Goal: Information Seeking & Learning: Learn about a topic

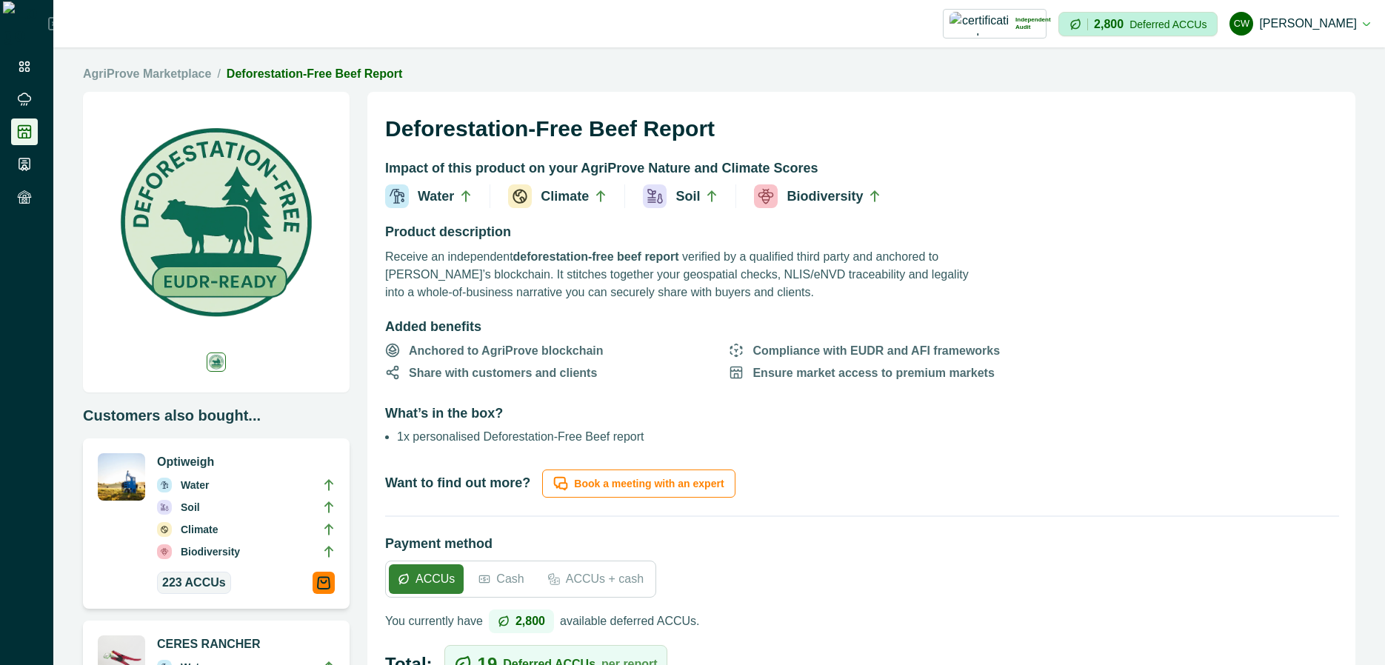
scroll to position [444, 0]
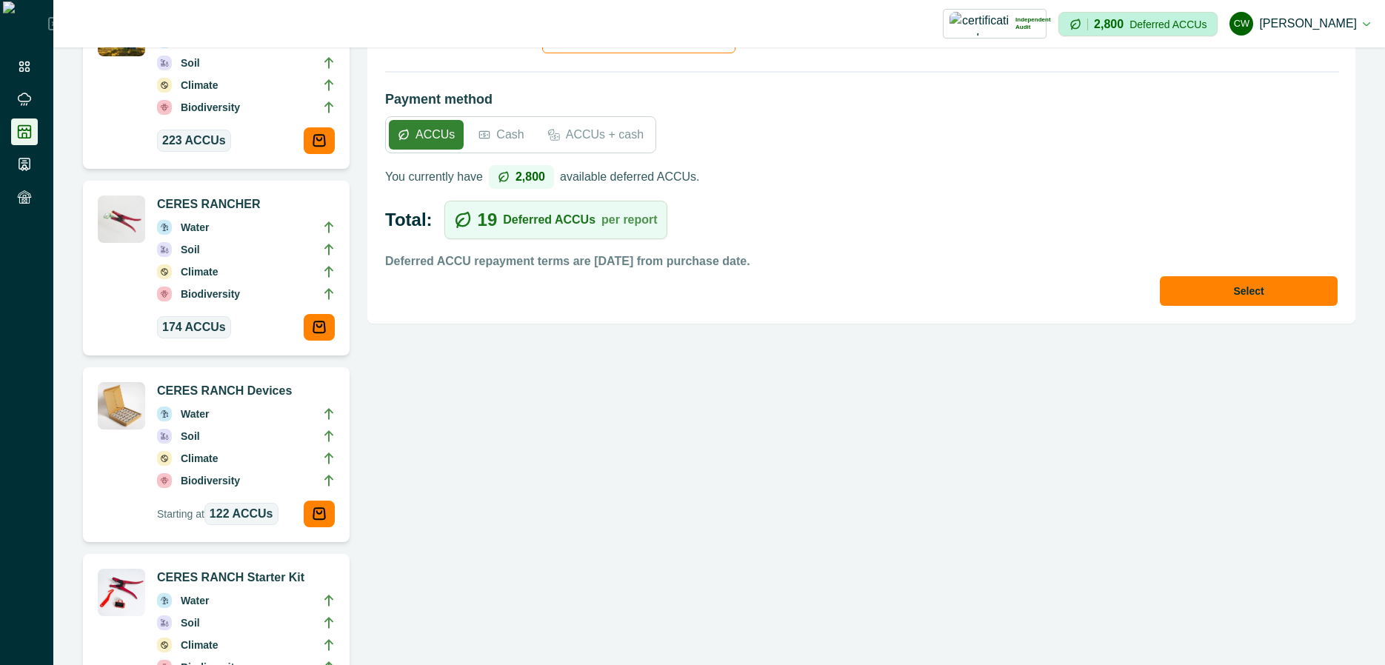
click at [598, 516] on div "Deforestation-Free Beef Report Impact of this product on your AgriProve Nature …" at bounding box center [861, 194] width 988 height 1093
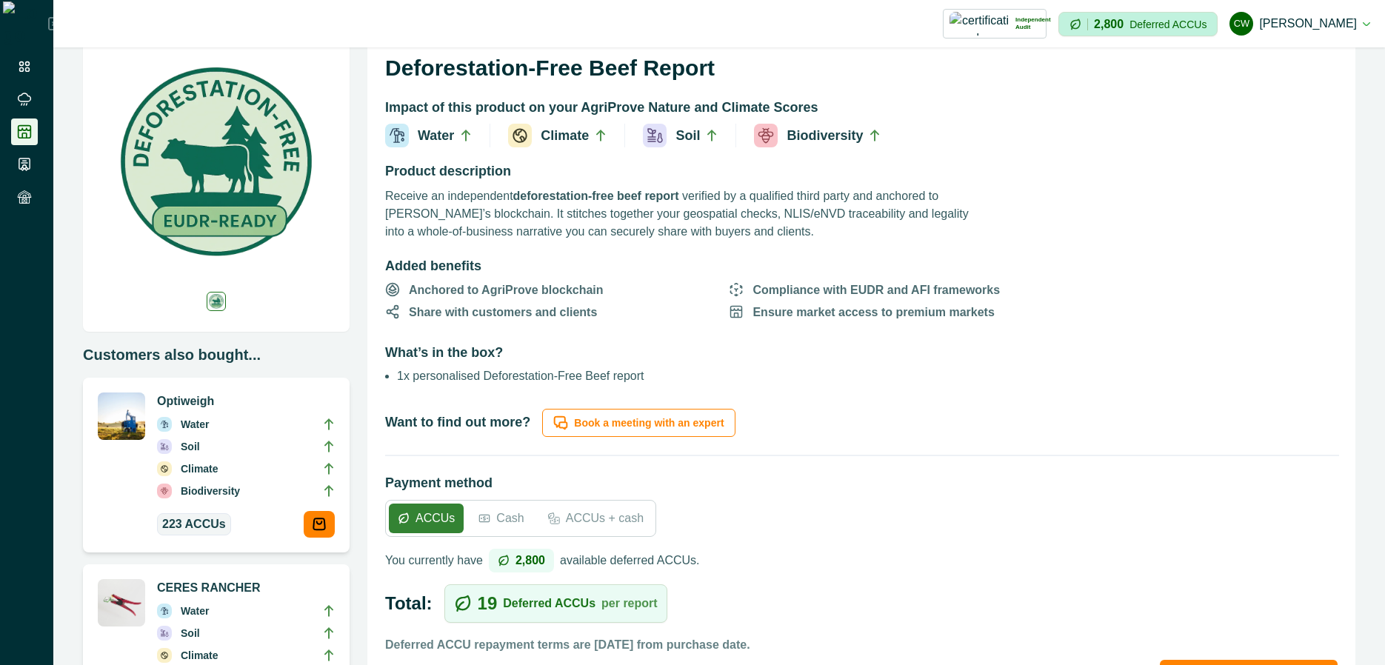
scroll to position [0, 0]
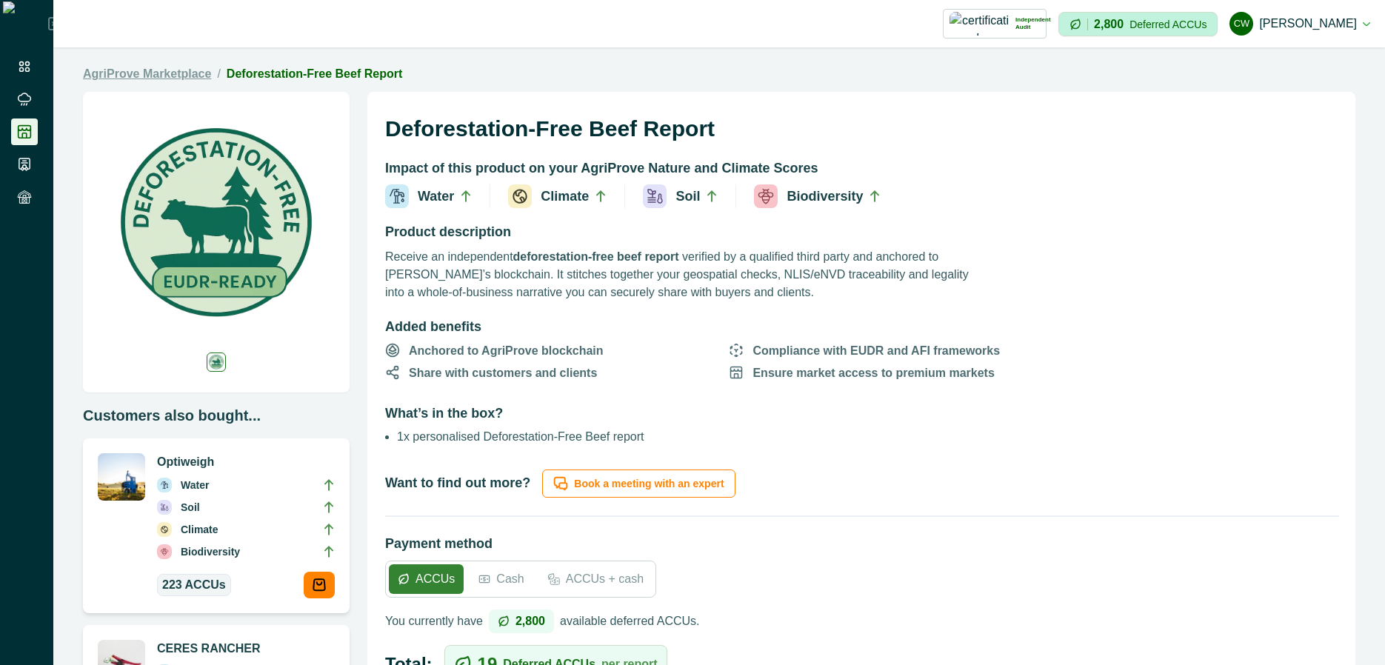
click at [161, 76] on link "AgriProve Marketplace" at bounding box center [147, 74] width 128 height 18
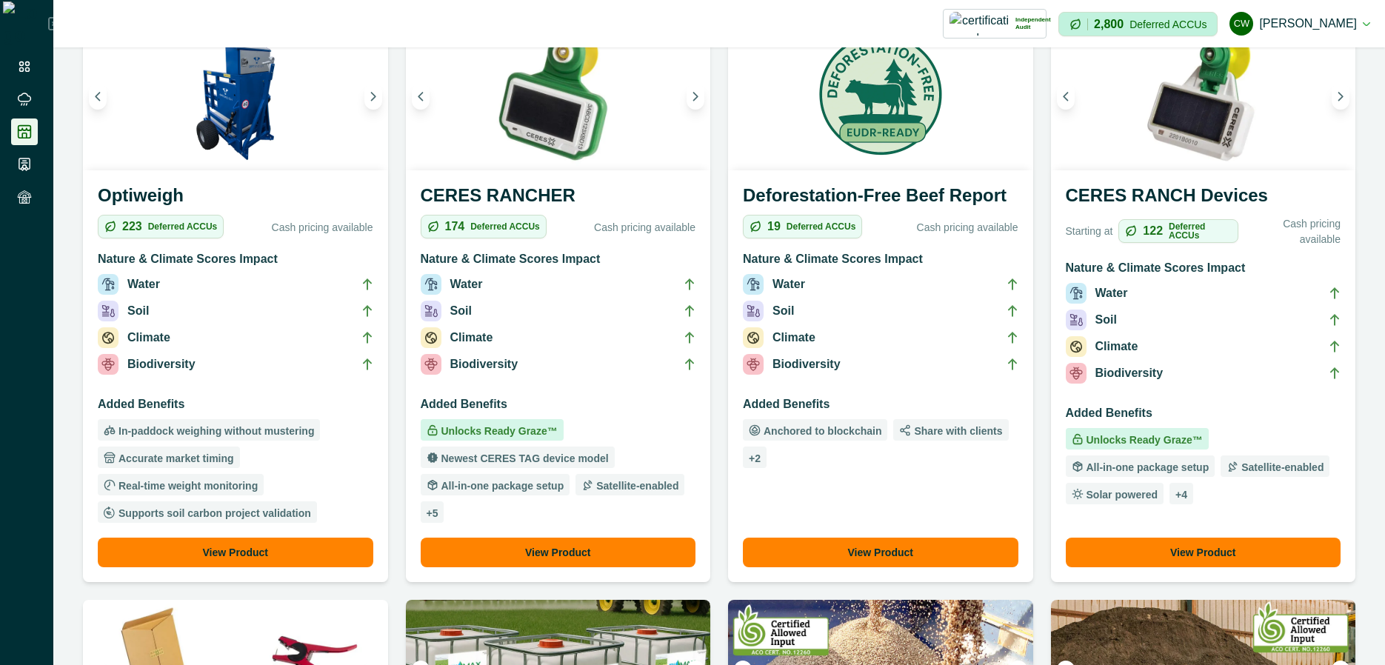
scroll to position [89, 0]
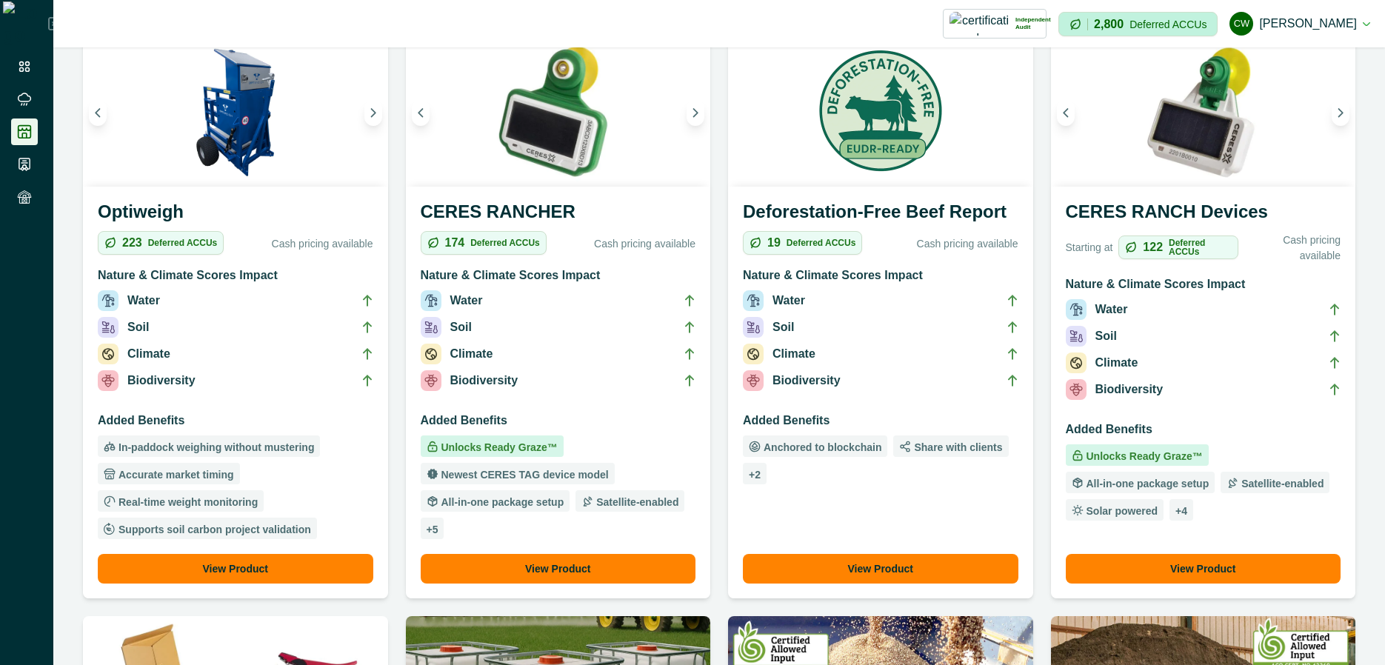
click at [909, 571] on button "View Product" at bounding box center [880, 569] width 275 height 30
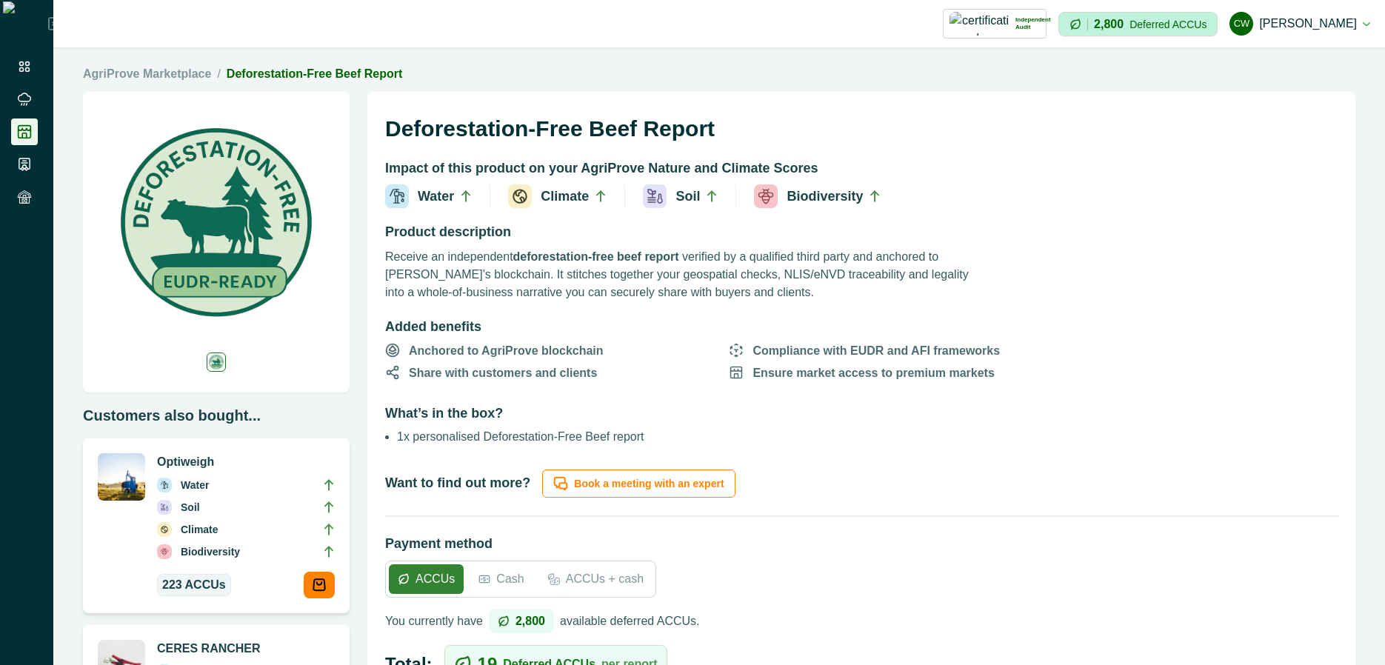
scroll to position [267, 0]
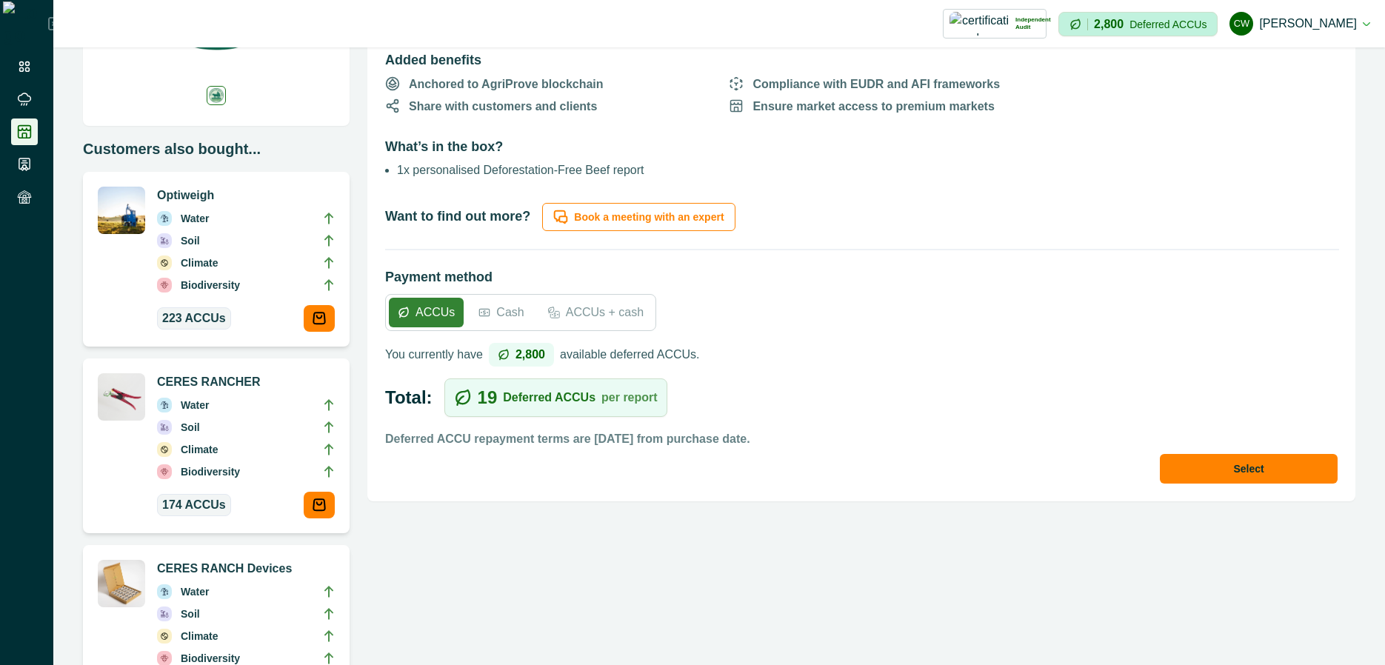
click at [718, 442] on p "Deferred ACCU repayment terms are [DATE] from purchase date." at bounding box center [567, 439] width 365 height 18
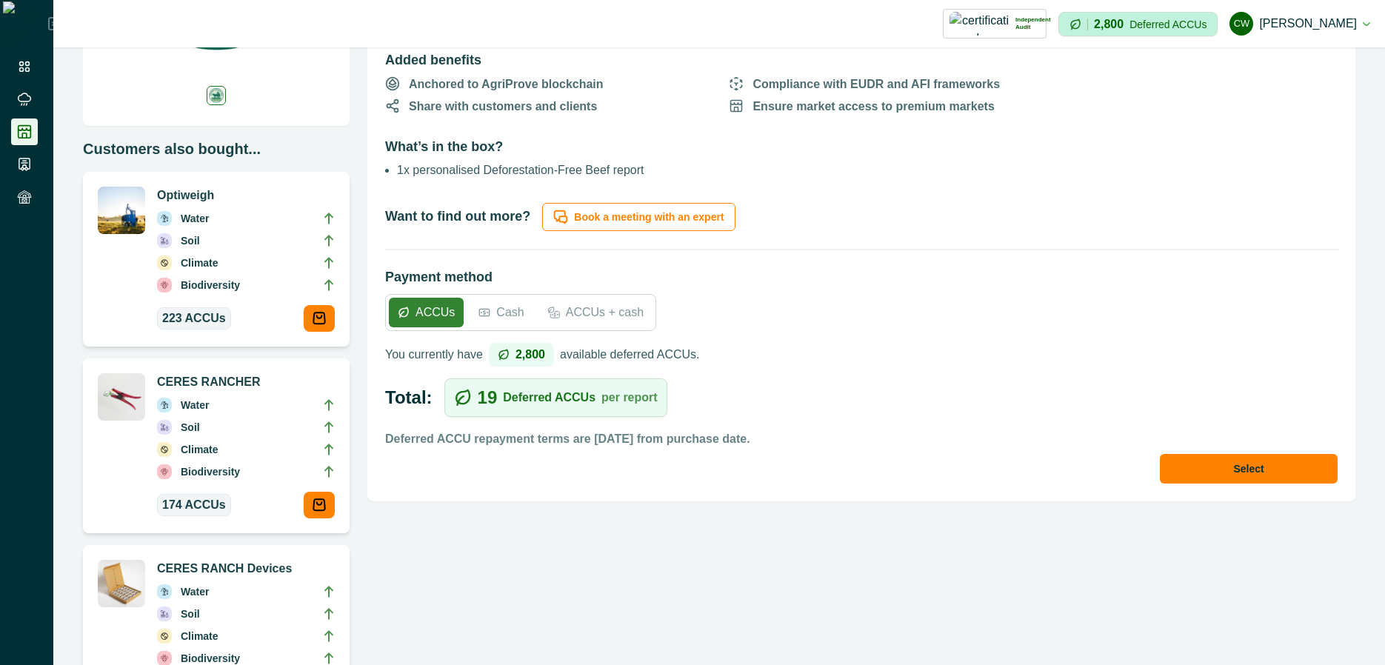
click at [718, 442] on p "Deferred ACCU repayment terms are [DATE] from purchase date." at bounding box center [567, 439] width 365 height 18
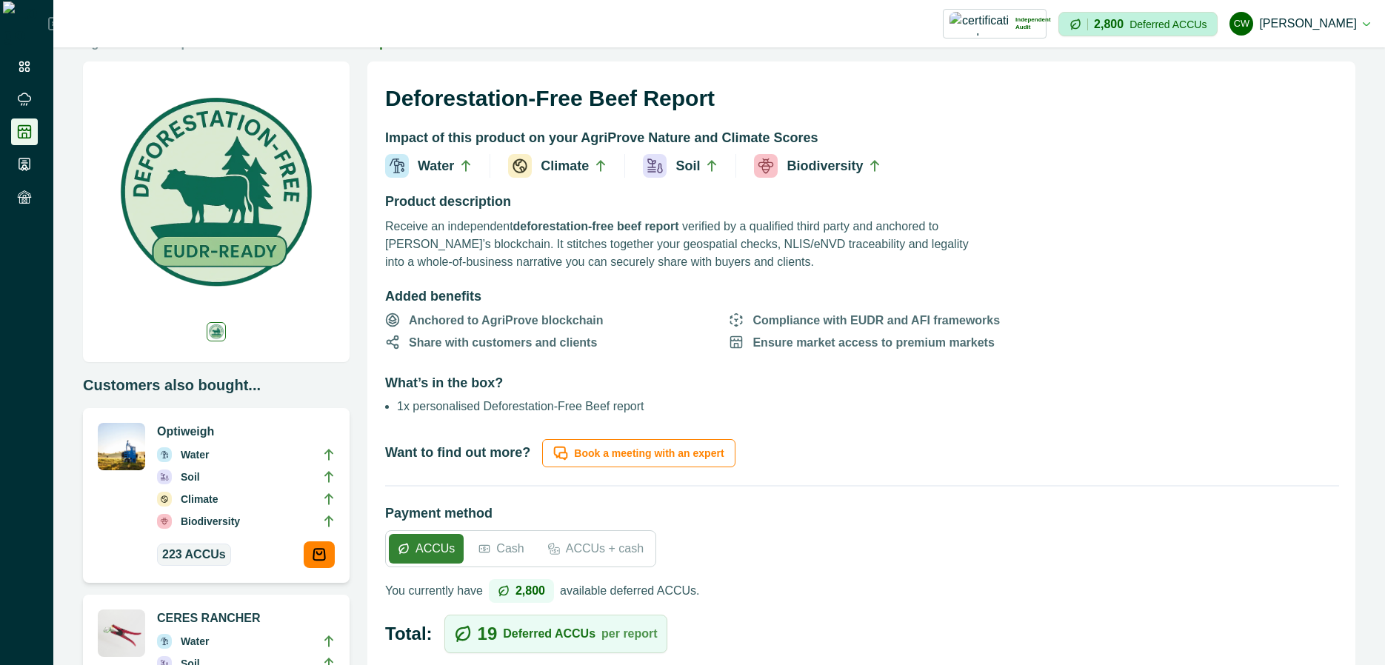
scroll to position [0, 0]
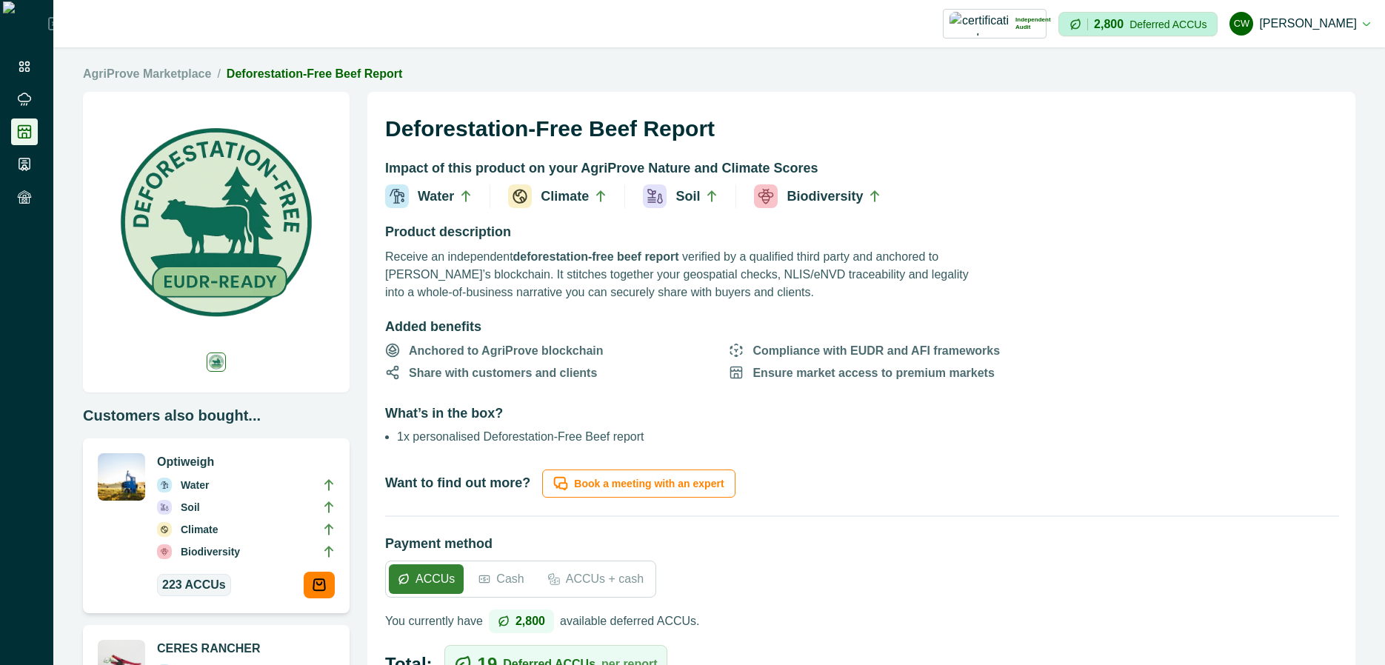
click at [670, 116] on h1 "Deforestation-Free Beef Report" at bounding box center [861, 133] width 952 height 47
